Goal: Task Accomplishment & Management: Use online tool/utility

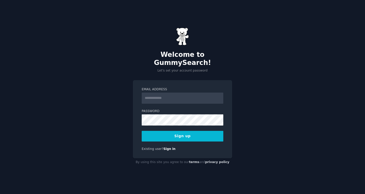
click at [170, 94] on input "Email Address" at bounding box center [183, 98] width 82 height 11
type input "**********"
click at [182, 132] on button "Sign up" at bounding box center [183, 136] width 82 height 11
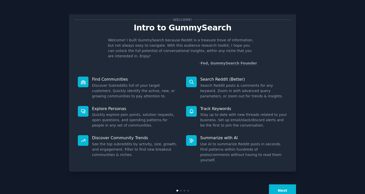
click at [283, 185] on button "Next" at bounding box center [282, 191] width 27 height 12
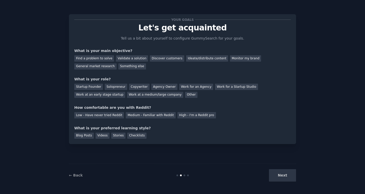
click at [283, 177] on div "Next" at bounding box center [259, 175] width 76 height 12
click at [104, 59] on div "Find a problem to solve" at bounding box center [94, 58] width 40 height 6
click at [95, 86] on div "Startup Founder" at bounding box center [88, 87] width 29 height 6
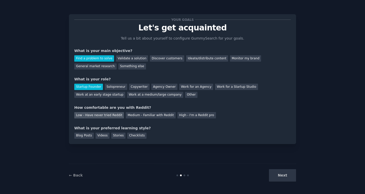
click at [107, 116] on div "Low - Have never tried Reddit" at bounding box center [99, 115] width 50 height 6
click at [85, 136] on div "Blog Posts" at bounding box center [84, 136] width 20 height 6
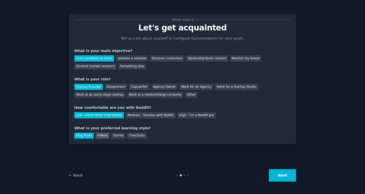
click at [102, 134] on div "Videos" at bounding box center [103, 136] width 14 height 6
click at [115, 136] on div "Stories" at bounding box center [118, 136] width 14 height 6
click at [82, 138] on div "Blog Posts" at bounding box center [84, 136] width 20 height 6
click at [283, 177] on button "Next" at bounding box center [282, 175] width 27 height 12
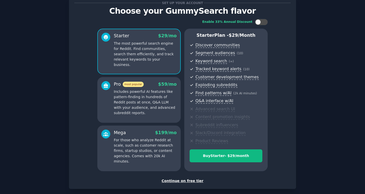
scroll to position [42, 0]
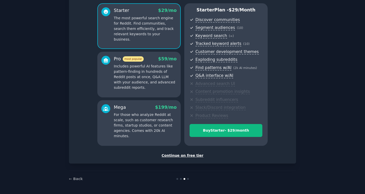
click at [189, 156] on div "Continue on free tier" at bounding box center [182, 155] width 217 height 5
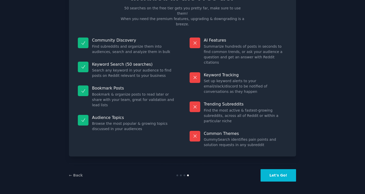
scroll to position [4, 0]
